Goal: Task Accomplishment & Management: Use online tool/utility

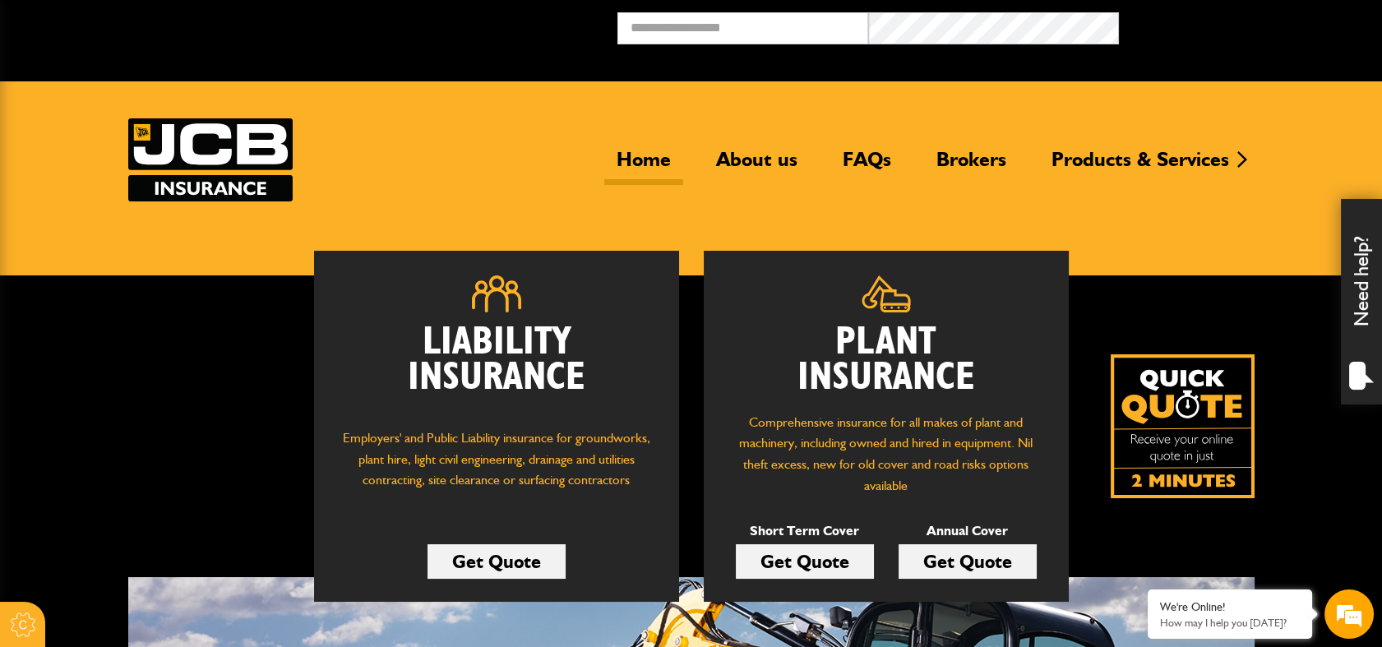
click at [947, 554] on link "Get Quote" at bounding box center [967, 561] width 138 height 35
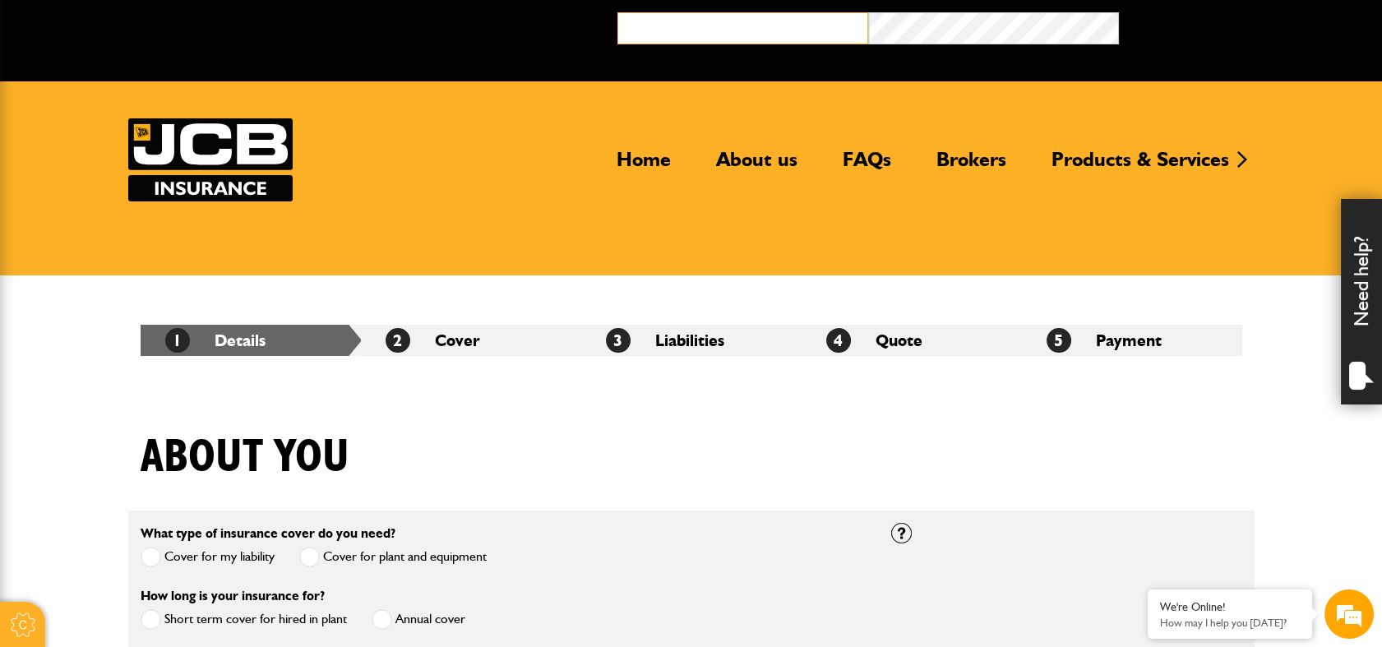
click at [694, 23] on input "email" at bounding box center [742, 28] width 251 height 32
type input "**********"
click at [1119, 12] on button "Broker Login" at bounding box center [1244, 24] width 251 height 25
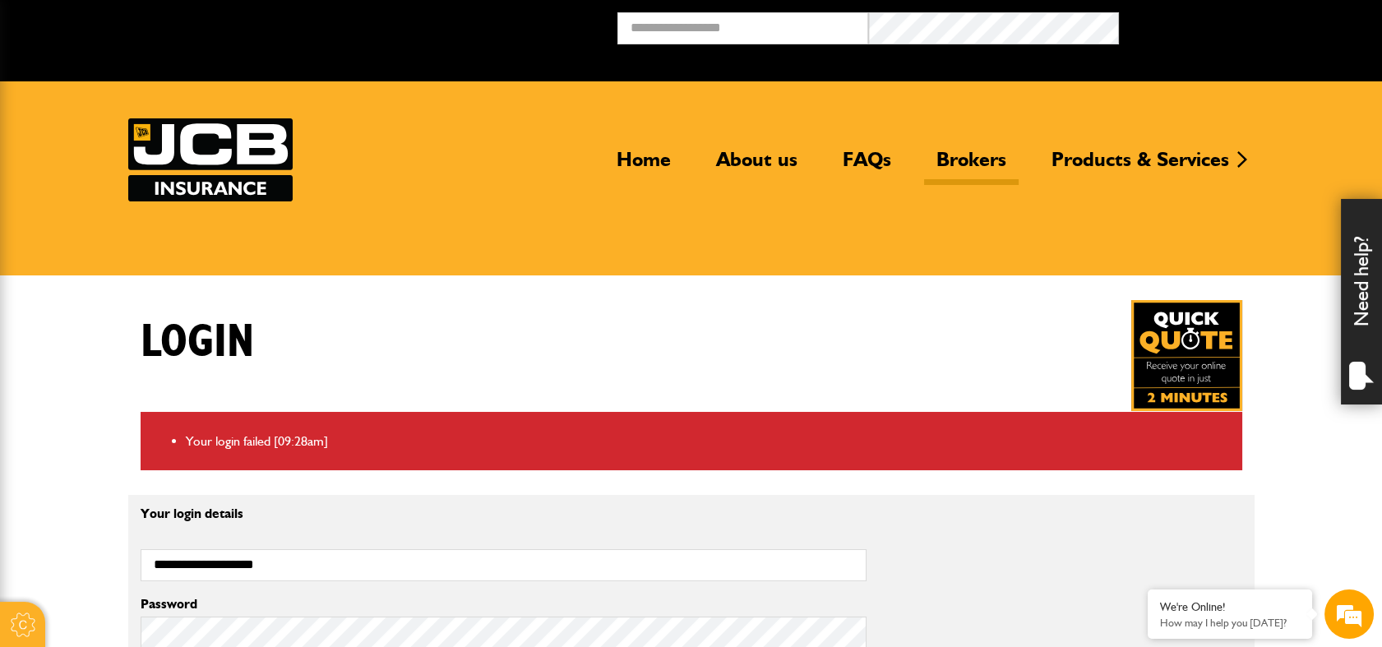
click at [985, 155] on link "Brokers" at bounding box center [971, 166] width 95 height 38
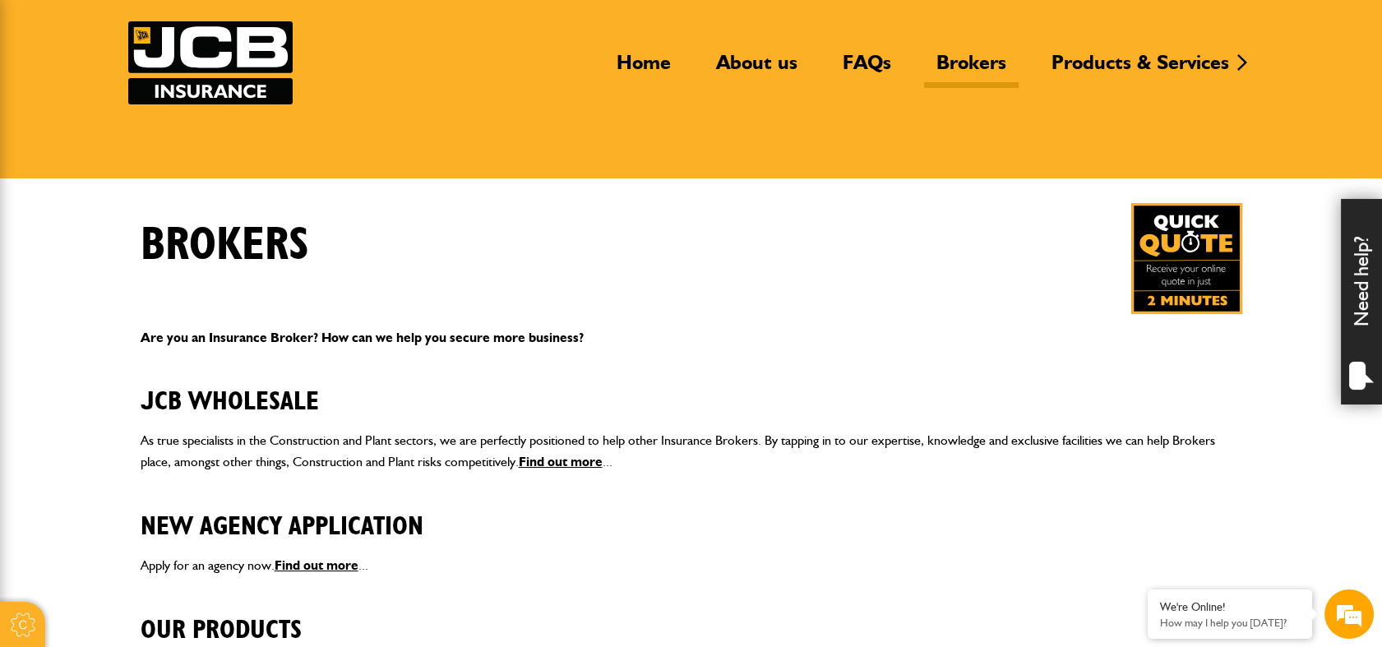
scroll to position [106, 0]
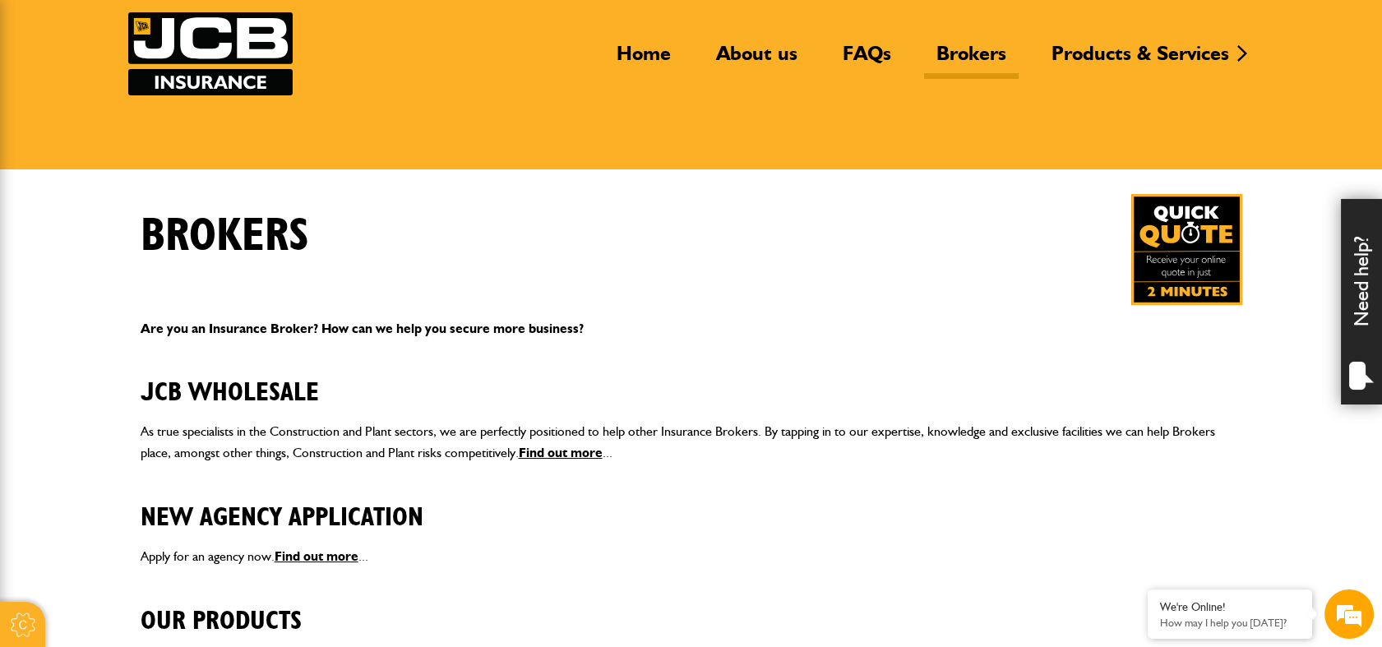
click at [1193, 258] on img at bounding box center [1186, 249] width 111 height 111
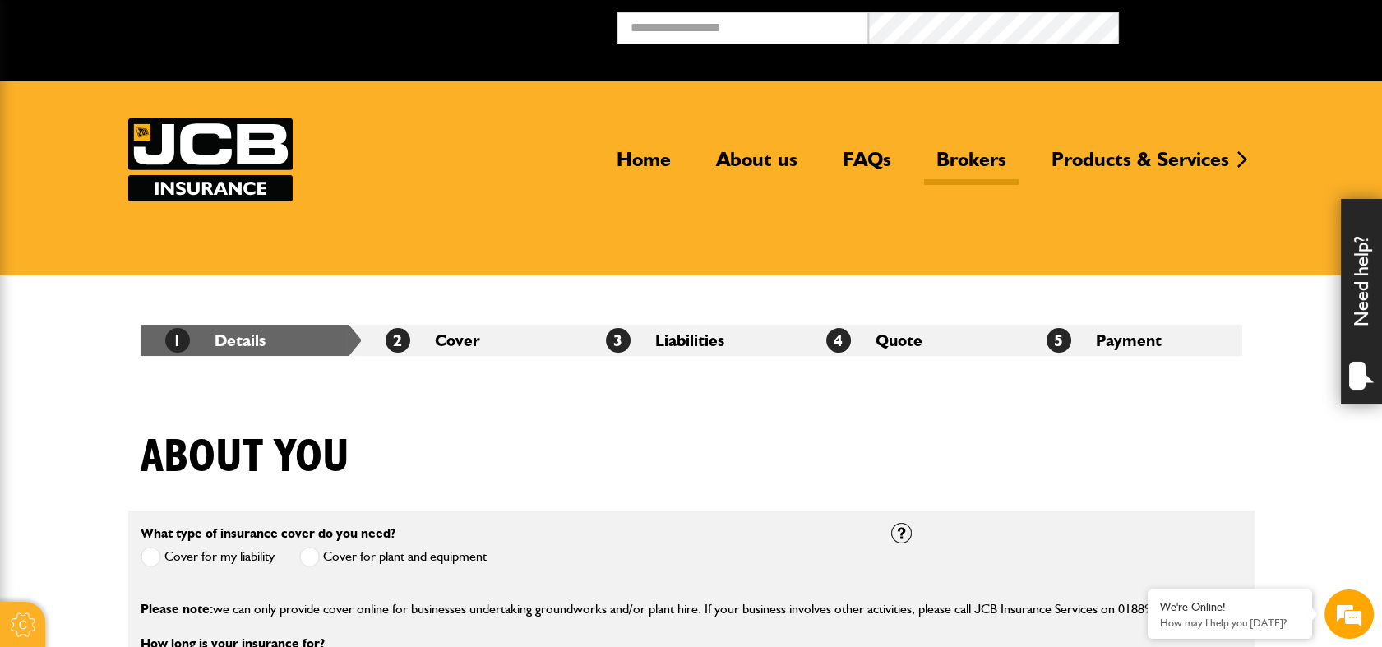
click at [970, 158] on link "Brokers" at bounding box center [971, 166] width 95 height 38
